Goal: Transaction & Acquisition: Book appointment/travel/reservation

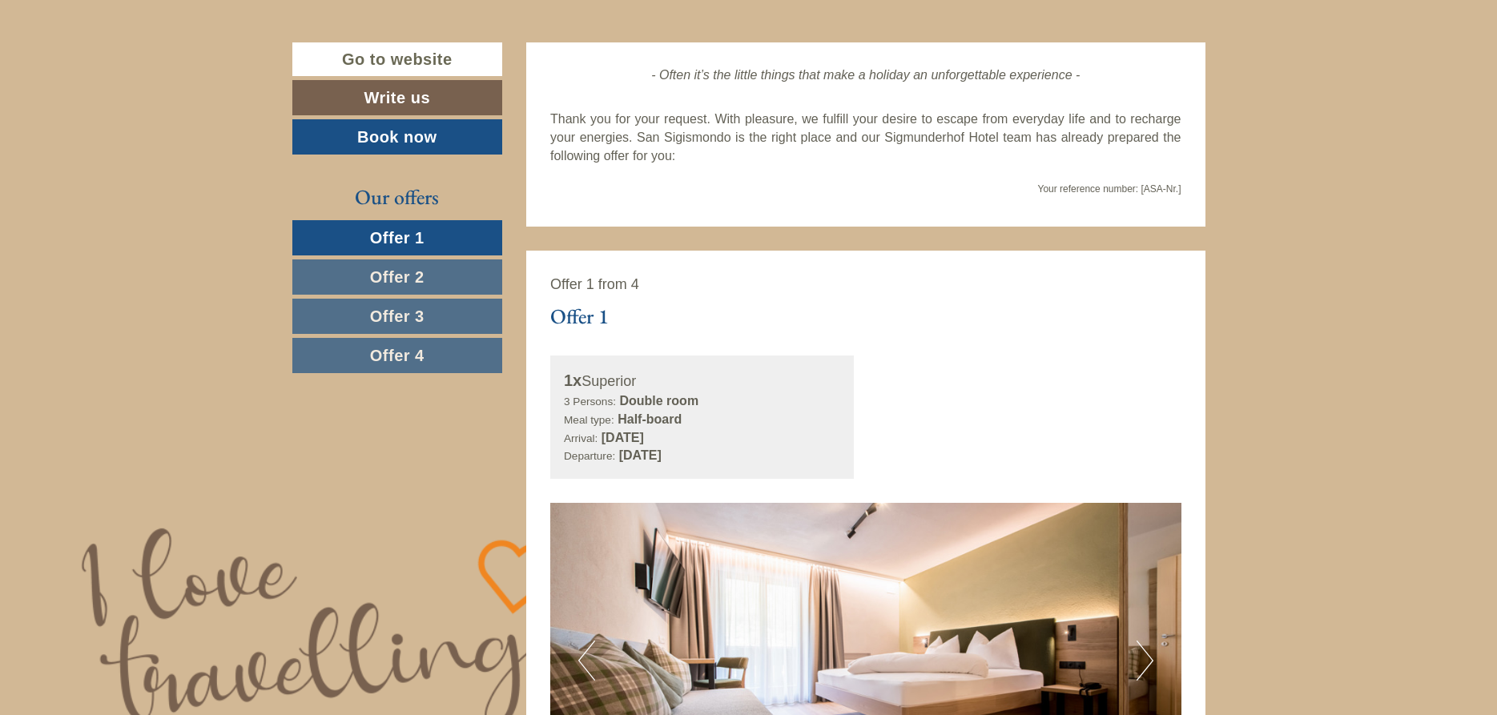
scroll to position [735, 0]
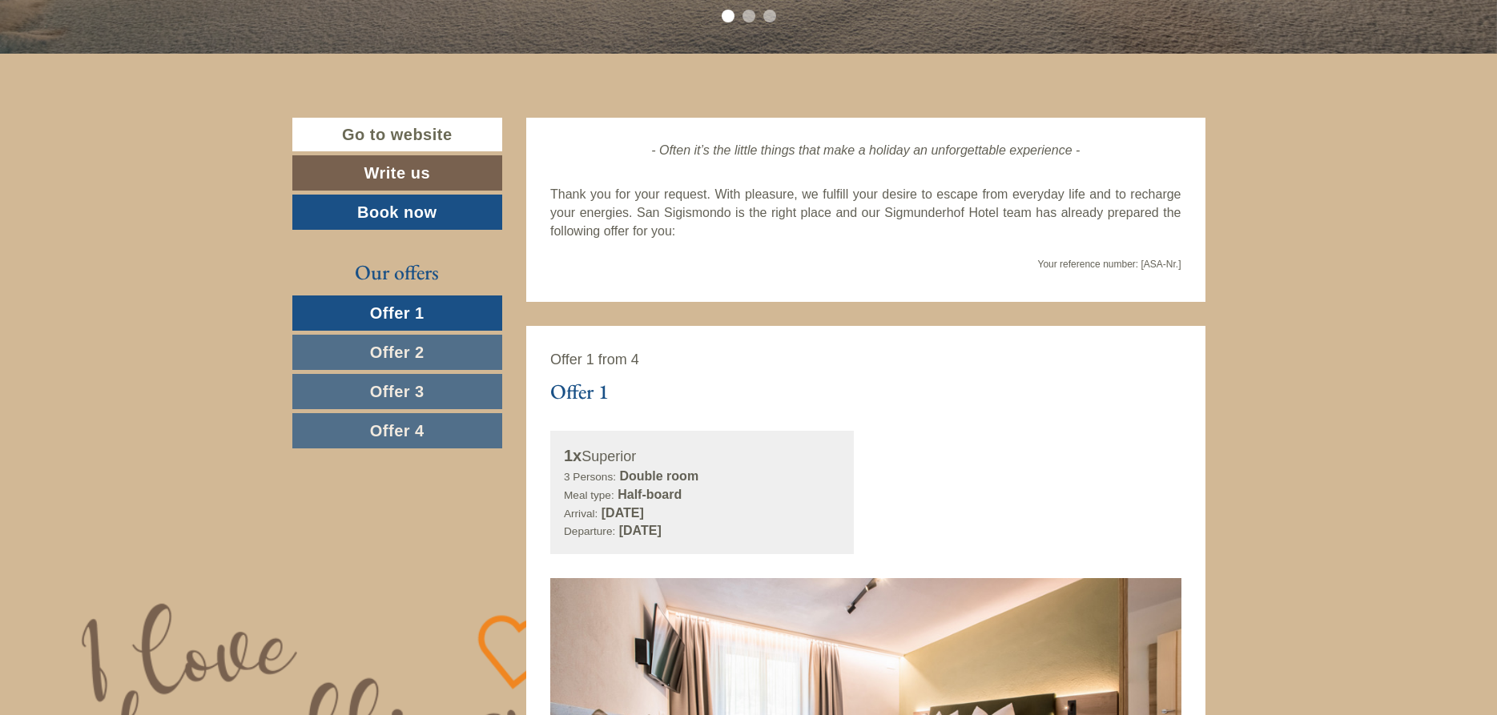
scroll to position [653, 0]
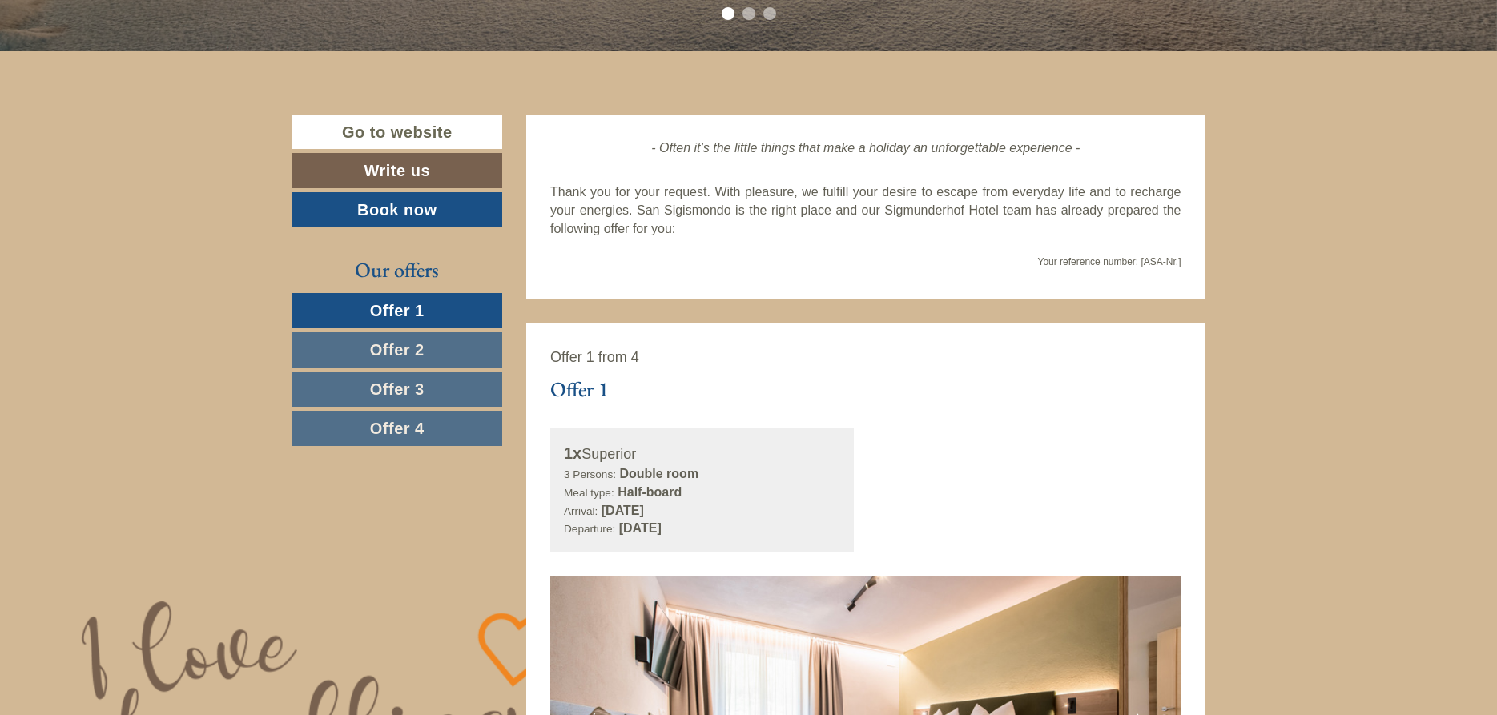
click at [443, 355] on link "Offer 2" at bounding box center [397, 349] width 211 height 35
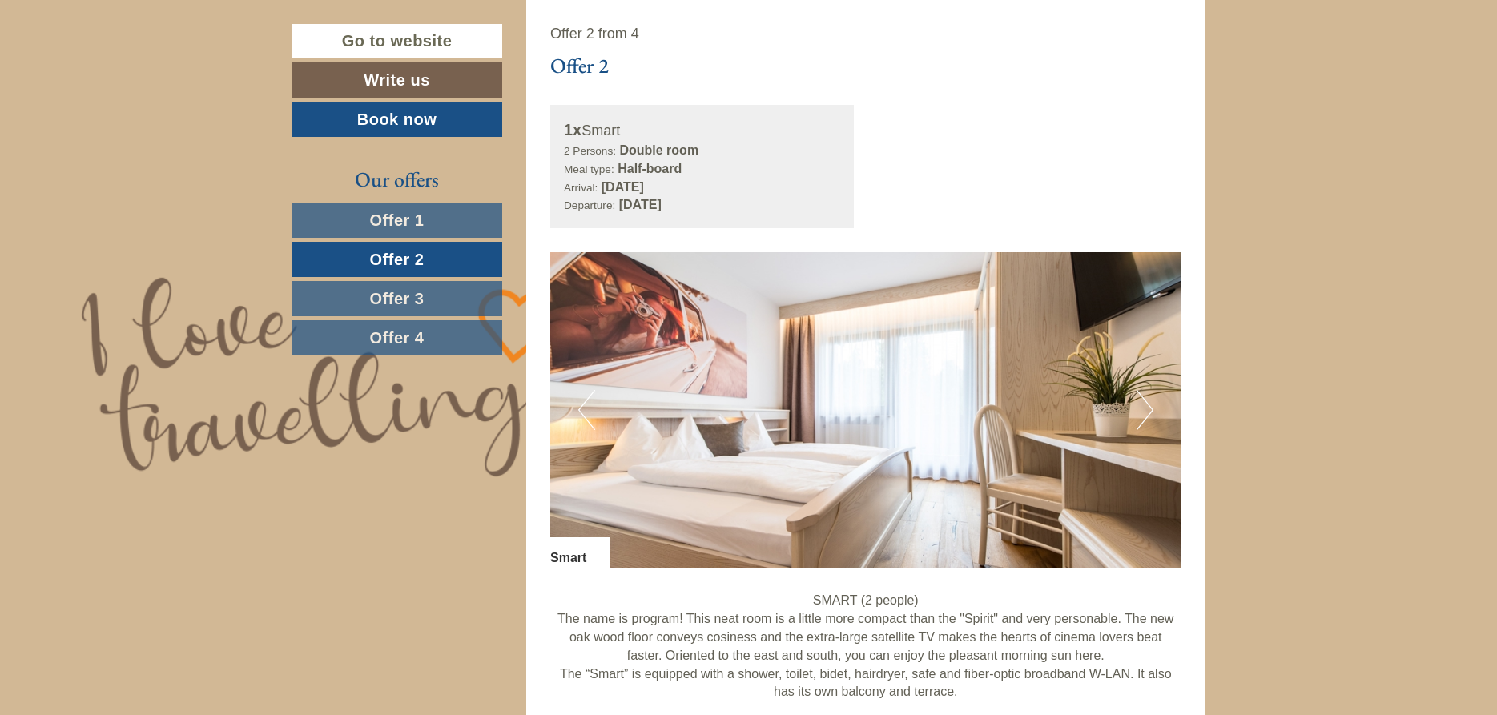
click at [459, 300] on link "Offer 3" at bounding box center [397, 298] width 210 height 35
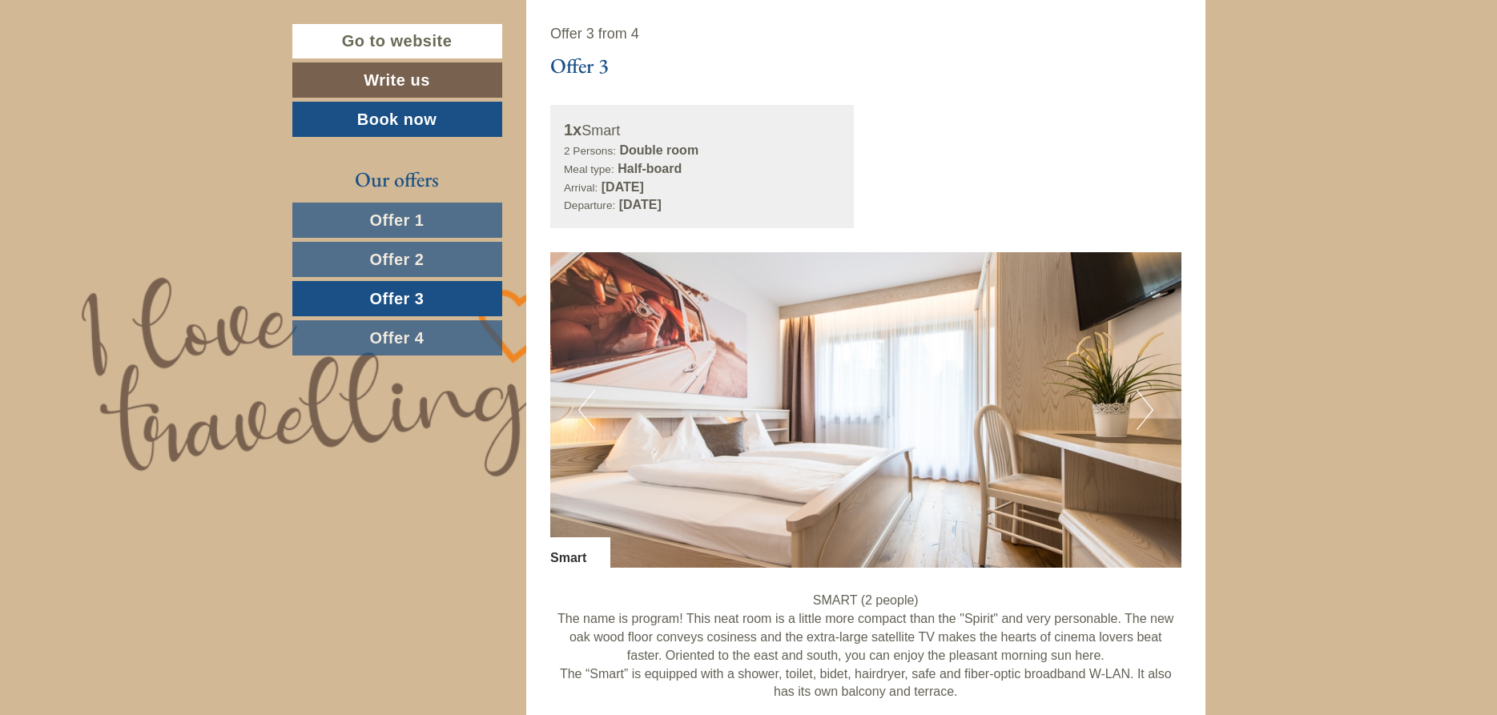
click at [422, 336] on span "Offer 4" at bounding box center [397, 338] width 54 height 18
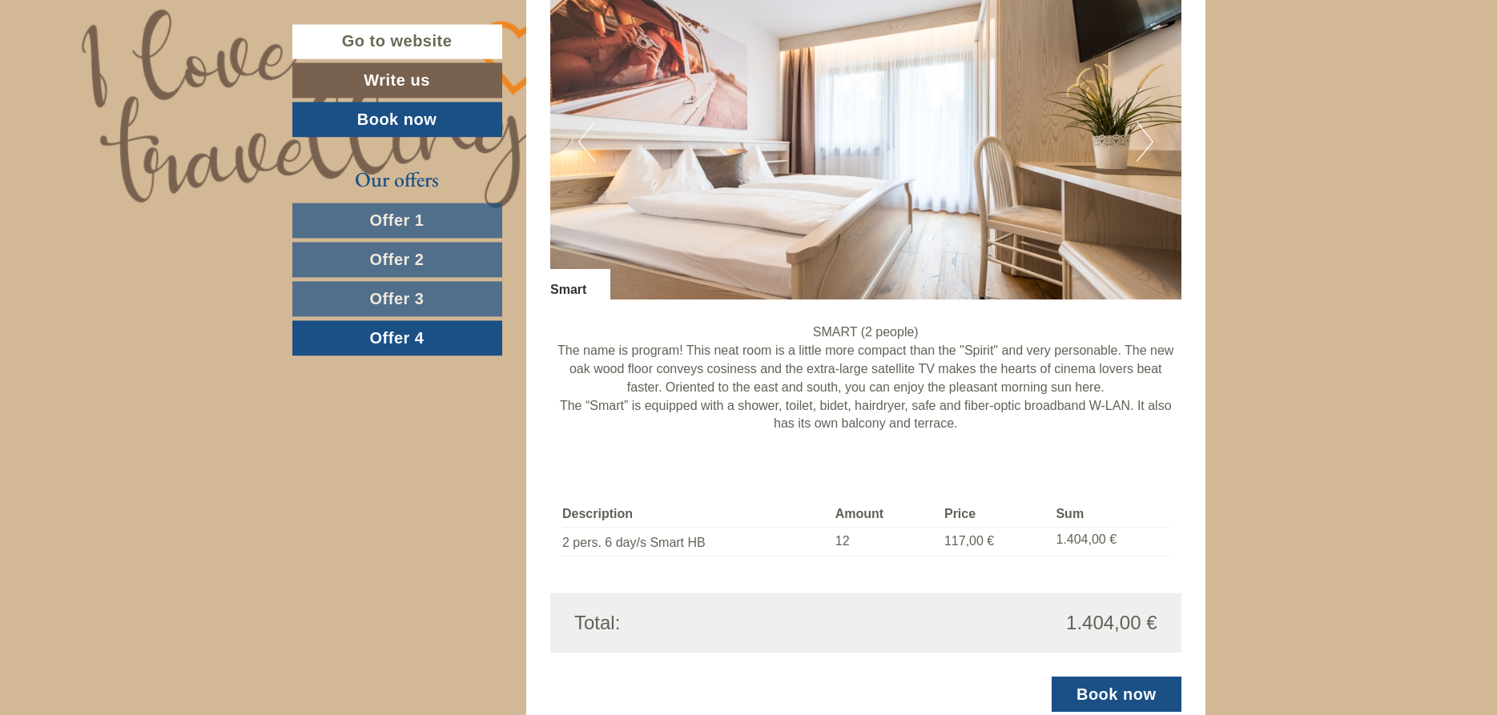
scroll to position [1304, 0]
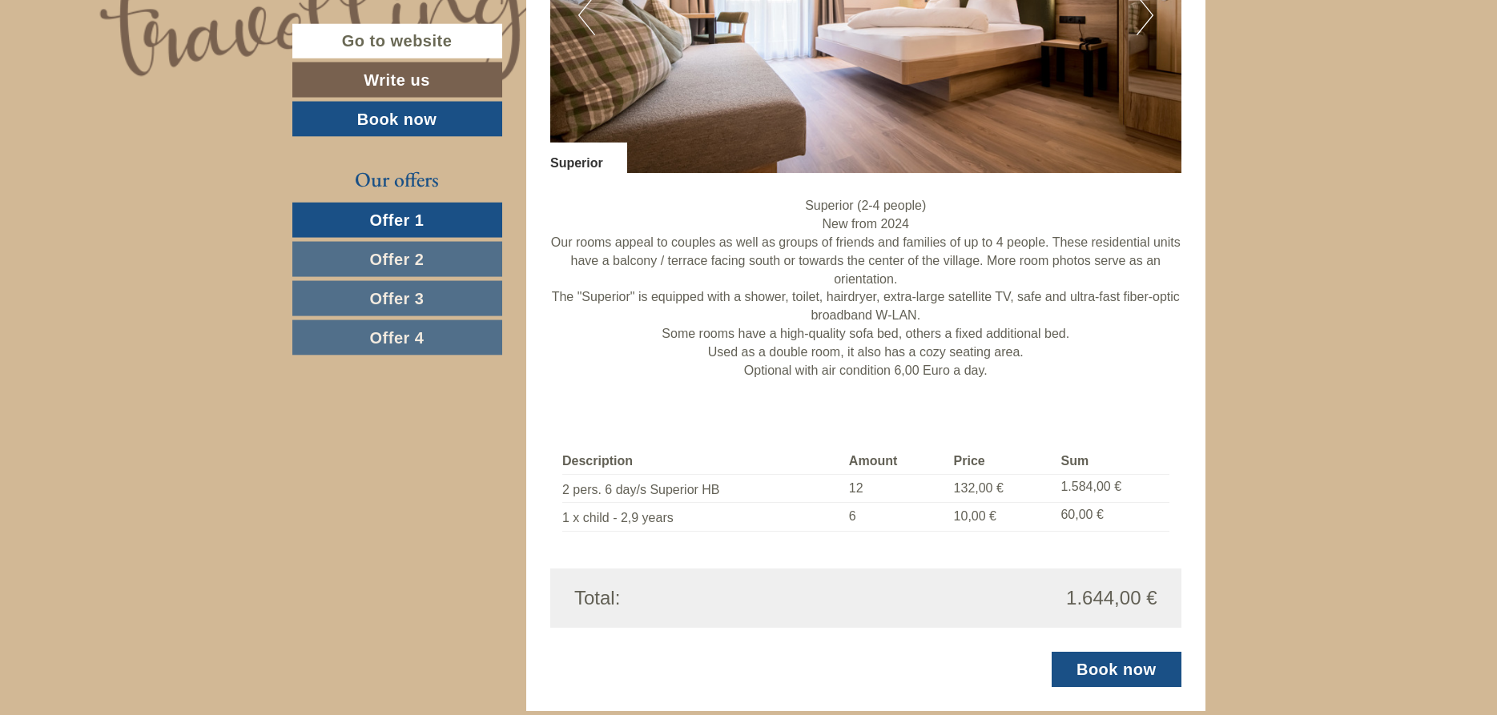
scroll to position [1389, 0]
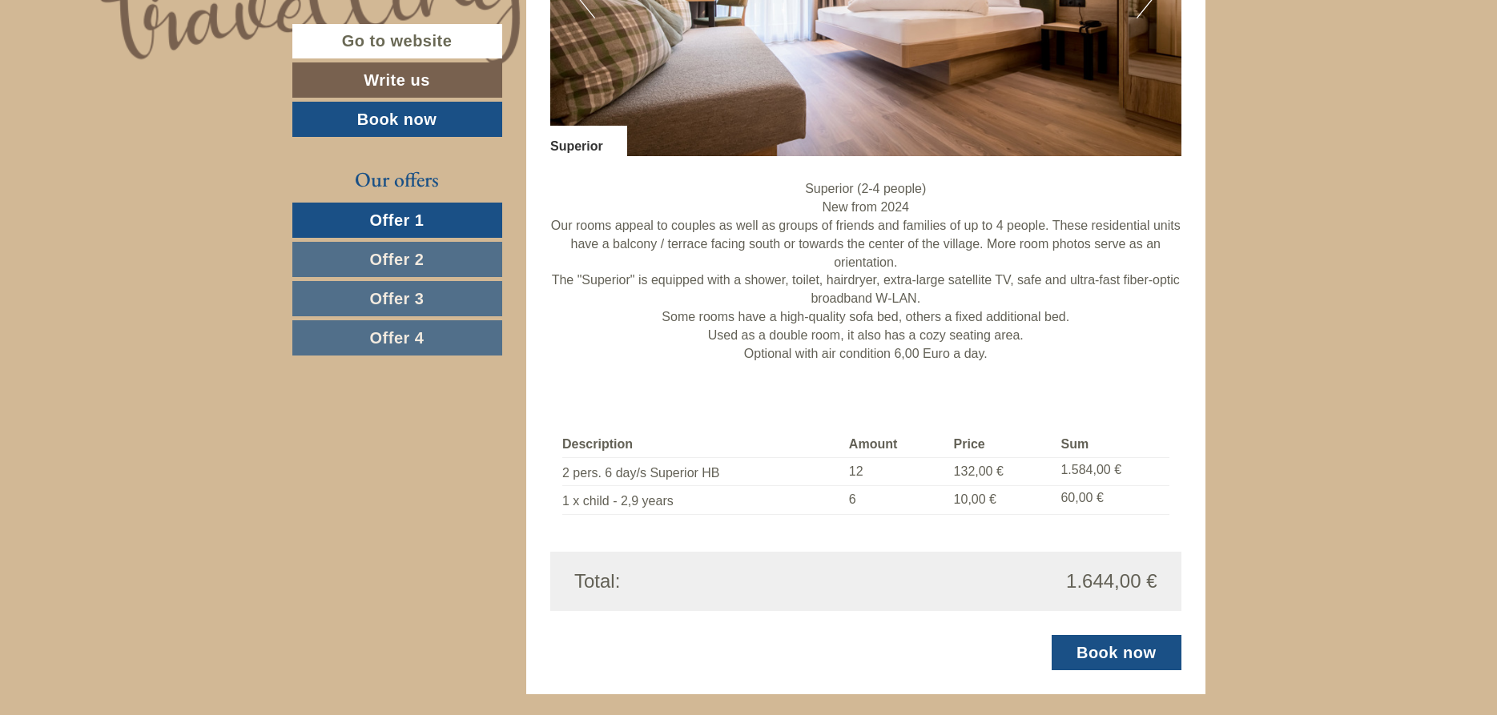
click at [406, 258] on span "Offer 2" at bounding box center [397, 260] width 54 height 18
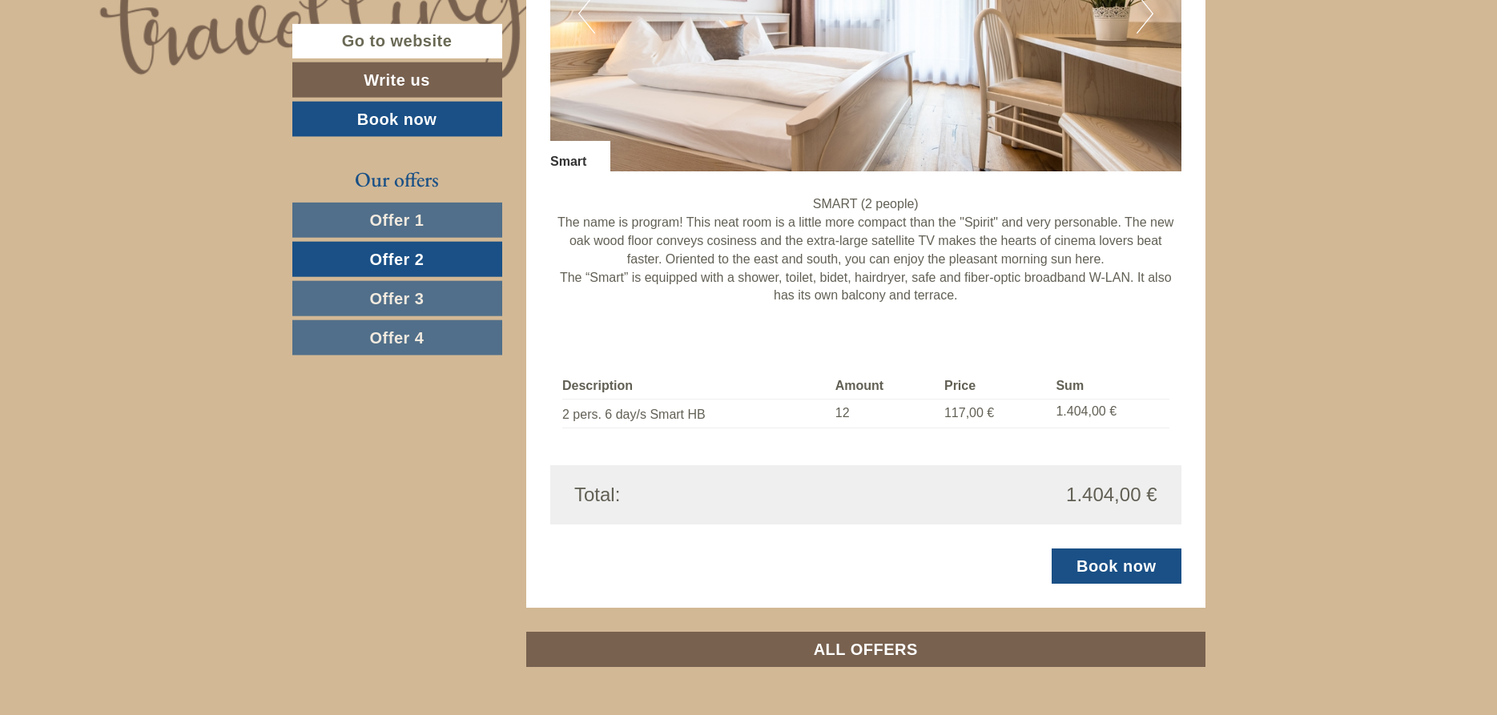
scroll to position [1385, 0]
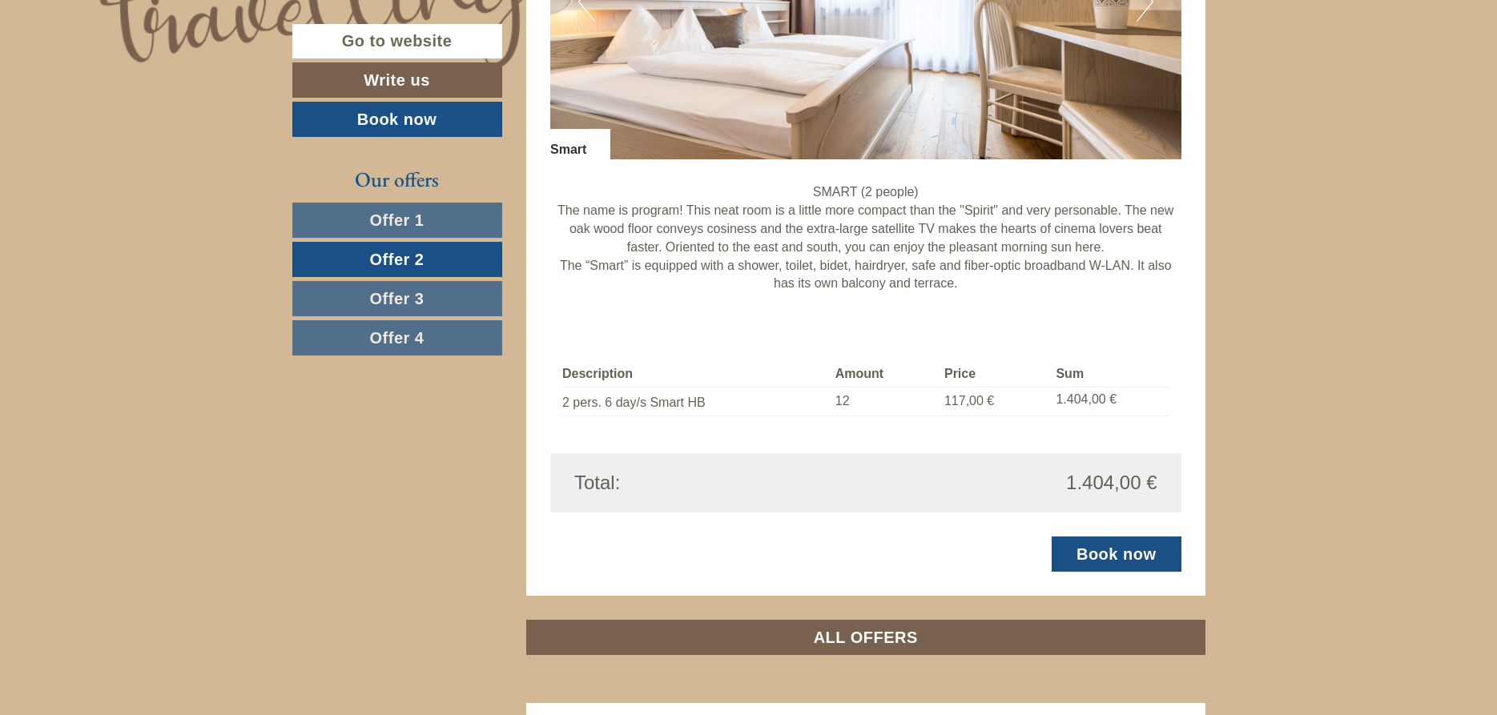
click at [440, 299] on link "Offer 3" at bounding box center [397, 298] width 210 height 35
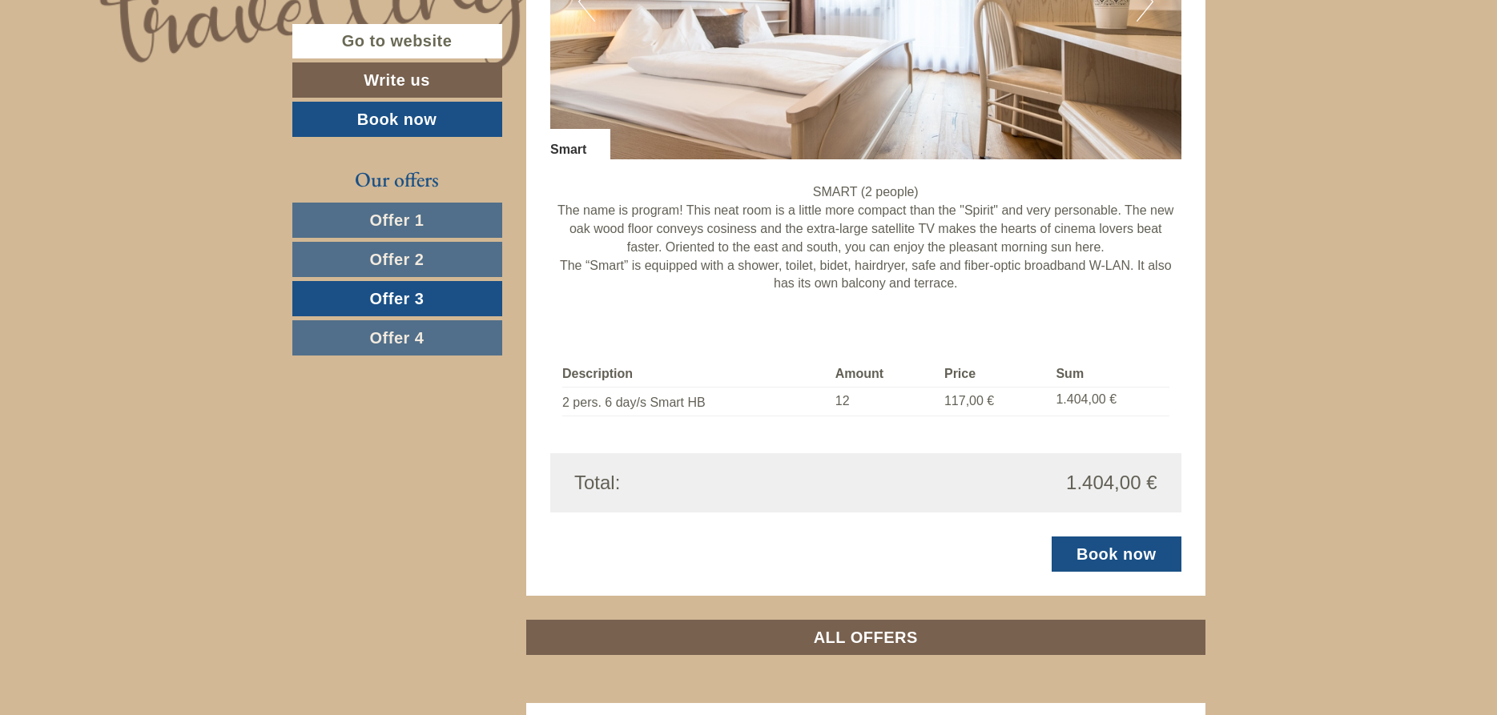
click at [376, 337] on span "Offer 4" at bounding box center [397, 338] width 54 height 18
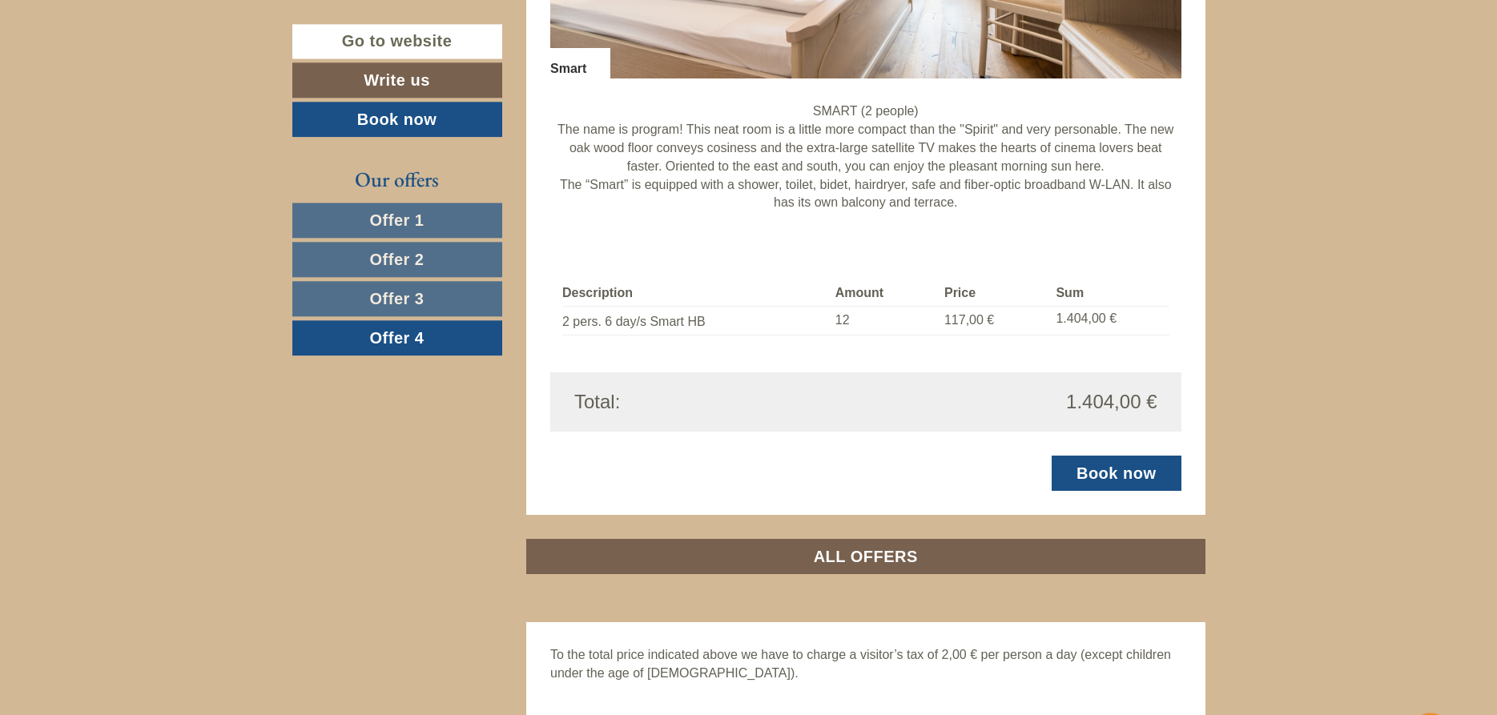
scroll to position [1467, 0]
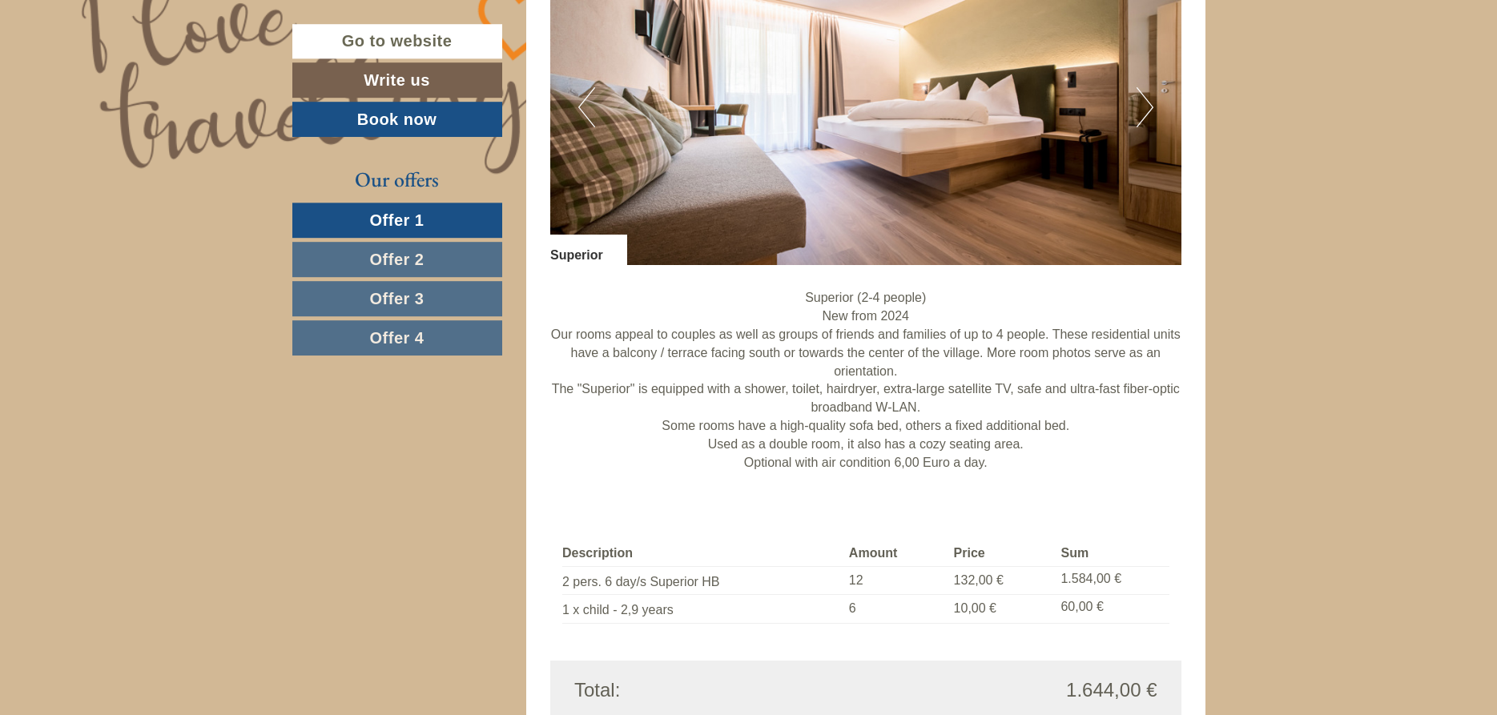
scroll to position [1307, 0]
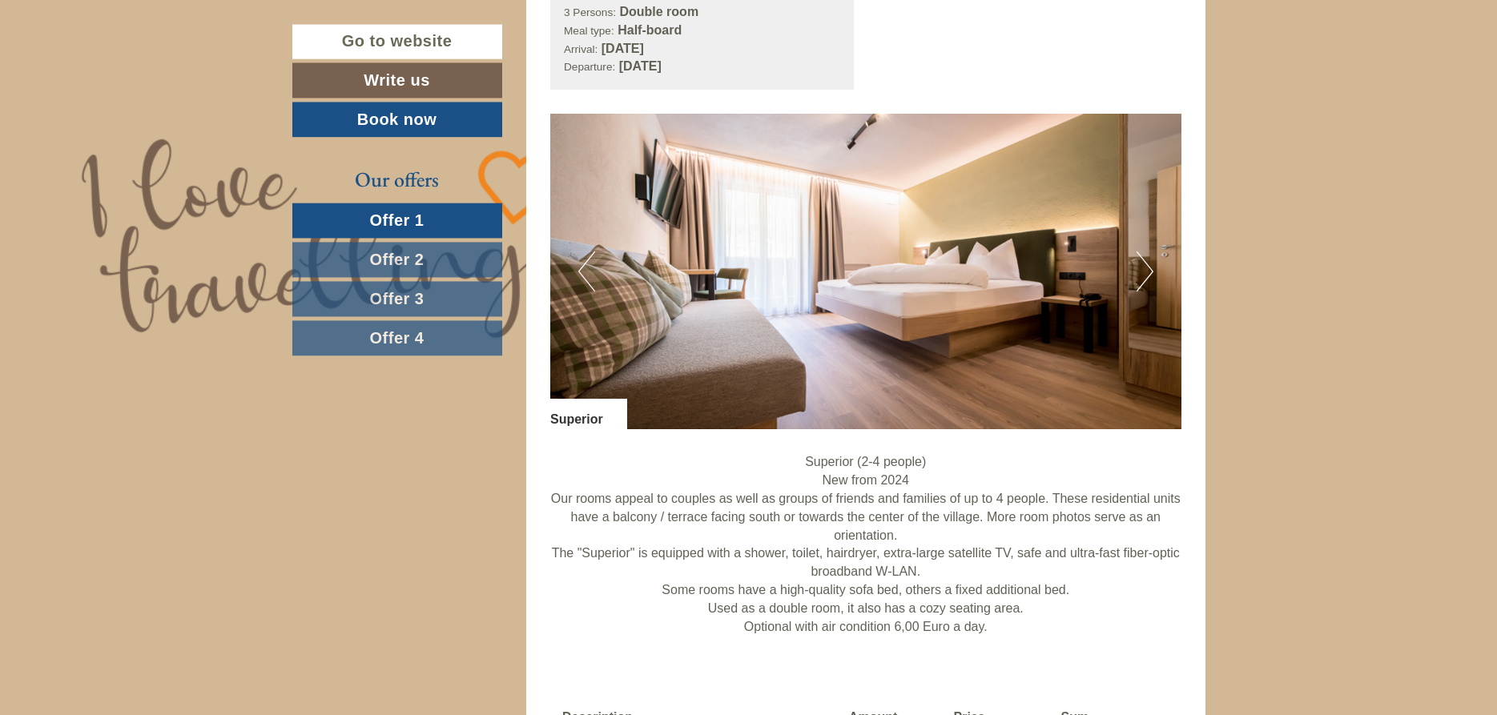
scroll to position [1144, 0]
